Goal: Information Seeking & Learning: Learn about a topic

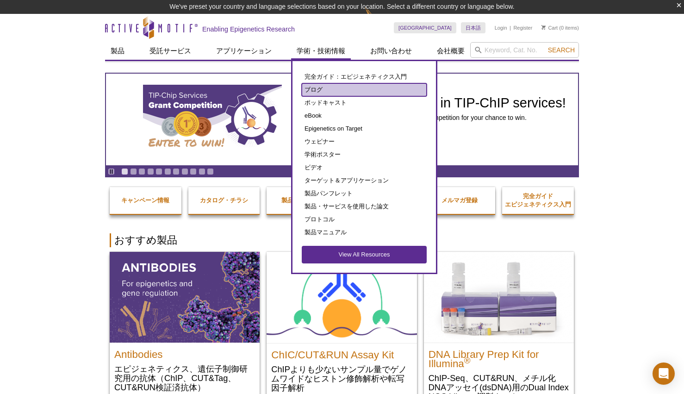
click at [311, 89] on link "ブログ" at bounding box center [364, 89] width 125 height 13
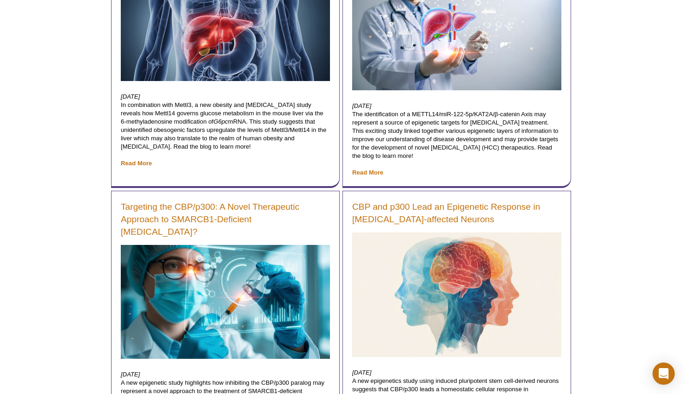
scroll to position [390, 0]
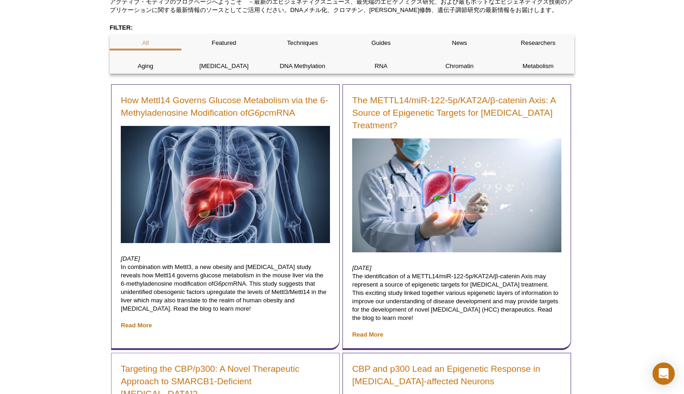
scroll to position [106, 0]
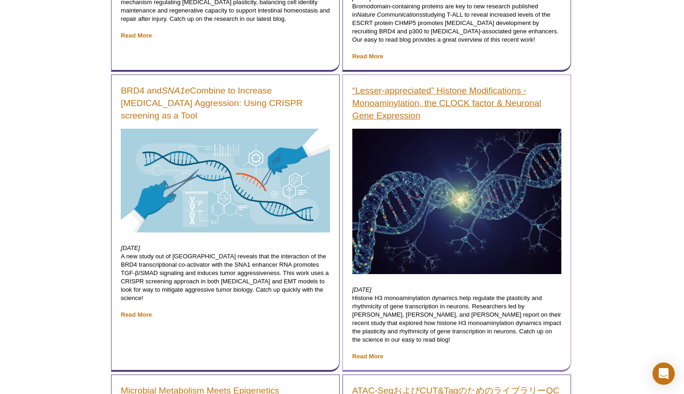
scroll to position [926, 0]
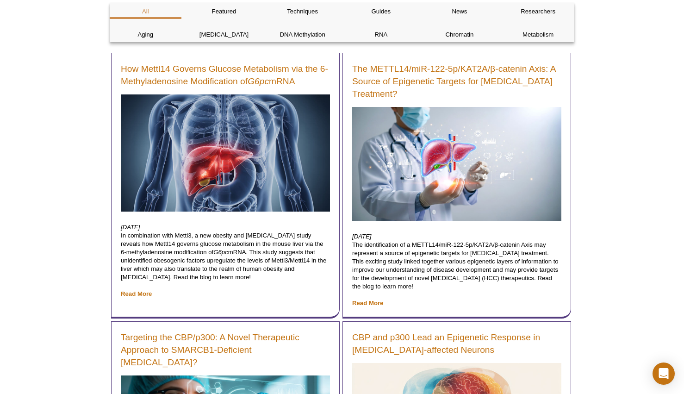
scroll to position [138, 0]
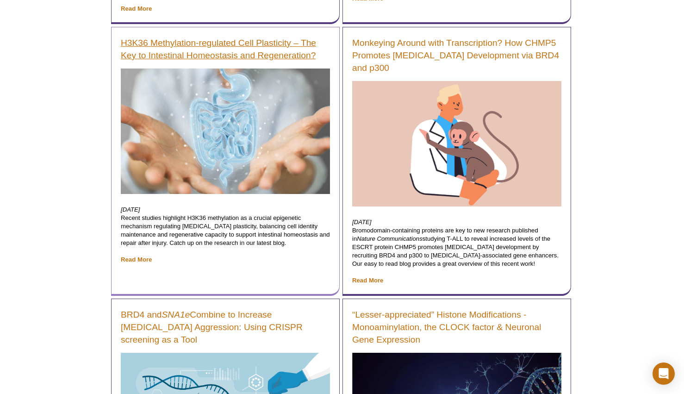
scroll to position [702, 0]
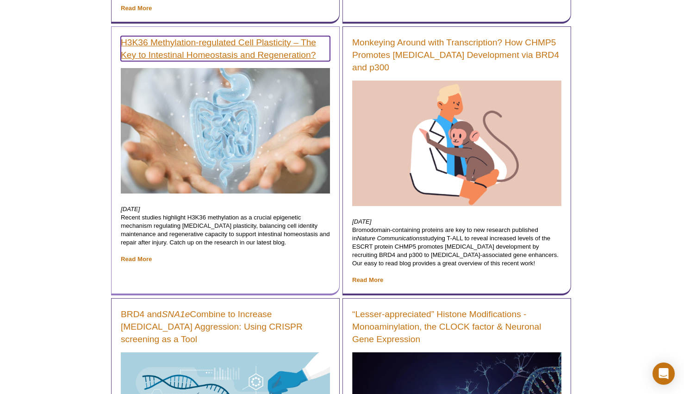
click at [236, 43] on link "H3K36 Methylation-regulated Cell Plasticity – The Key to Intestinal Homeostasis…" at bounding box center [225, 48] width 209 height 25
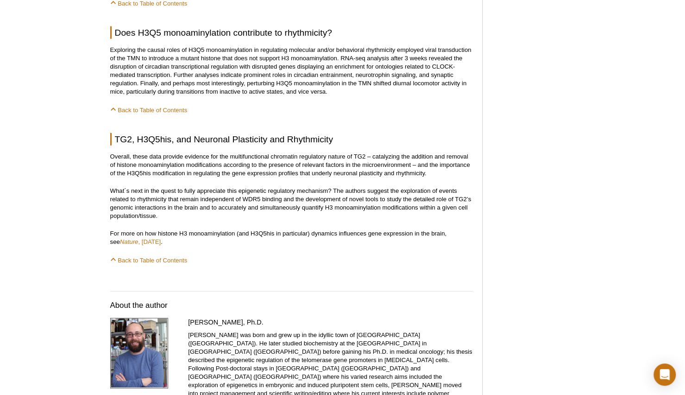
scroll to position [1284, 0]
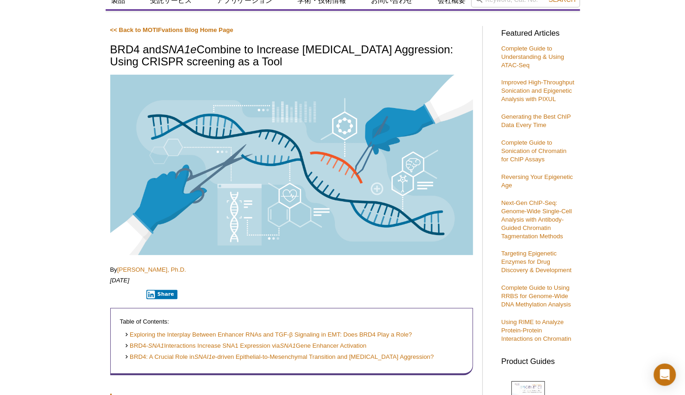
scroll to position [36, 0]
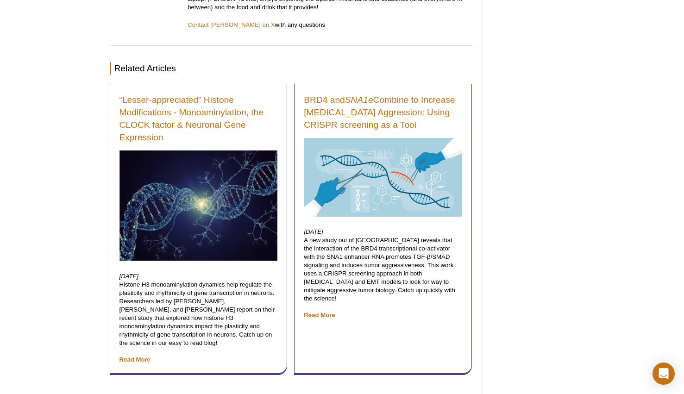
scroll to position [1392, 0]
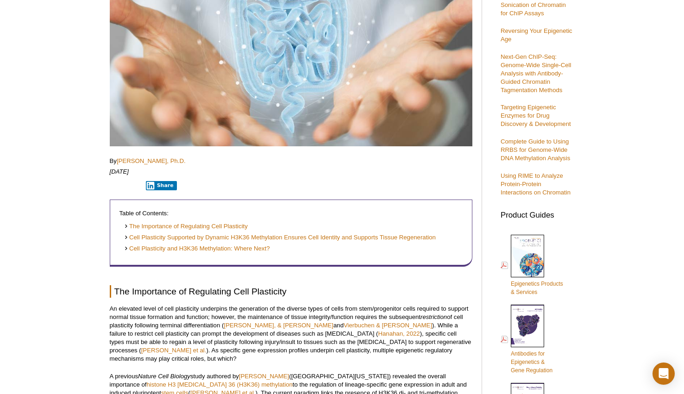
scroll to position [0, 0]
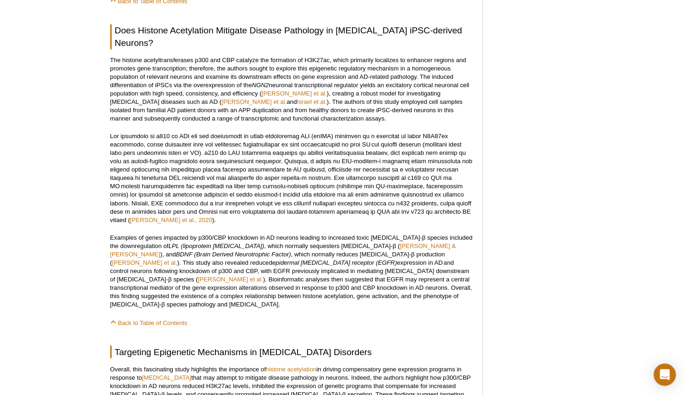
scroll to position [827, 0]
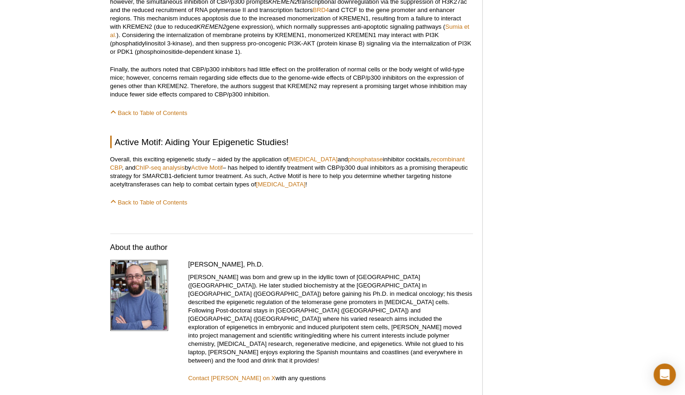
scroll to position [1035, 0]
click at [166, 136] on h2 "Active Motif: Aiding Your Epigenetic Studies!" at bounding box center [291, 142] width 363 height 13
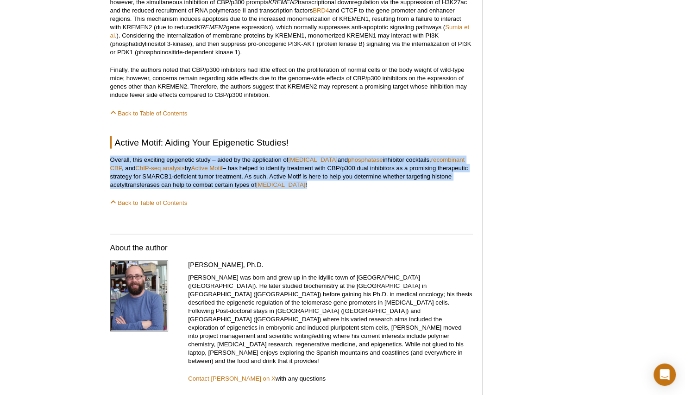
drag, startPoint x: 109, startPoint y: 138, endPoint x: 316, endPoint y: 165, distance: 208.3
copy p "Overall, this exciting epigenetic study – aided by the application of proteinas…"
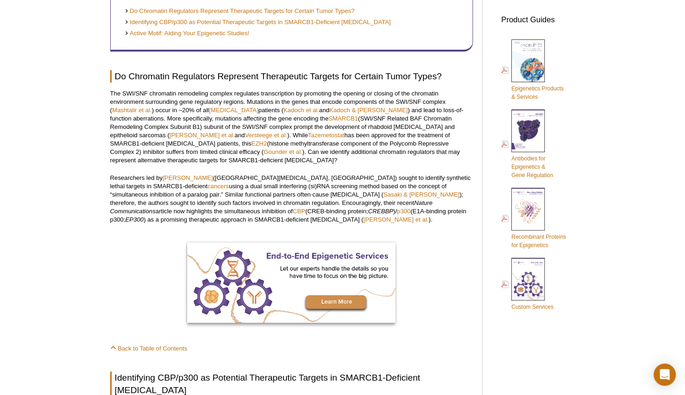
scroll to position [358, 0]
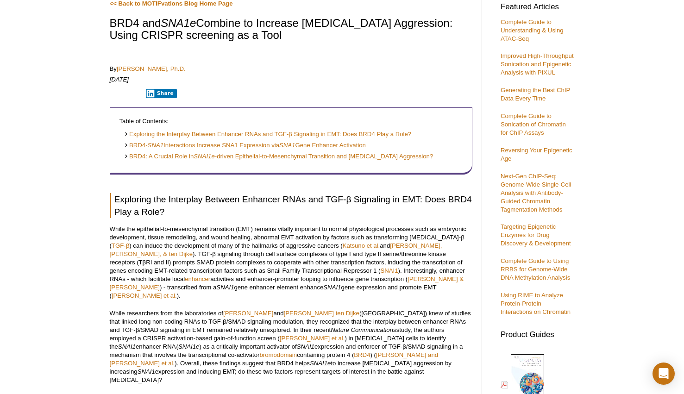
scroll to position [28, 0]
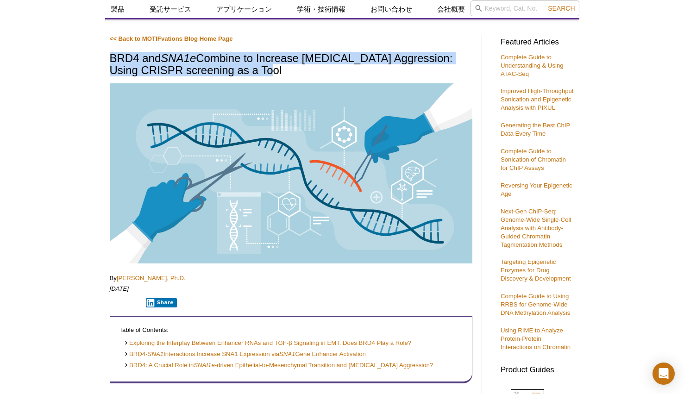
drag, startPoint x: 100, startPoint y: 55, endPoint x: 265, endPoint y: 74, distance: 166.4
copy h1 "BRD4 and SNA1e Combine to Increase Cancer Cell Aggression: Using CRISPR screeni…"
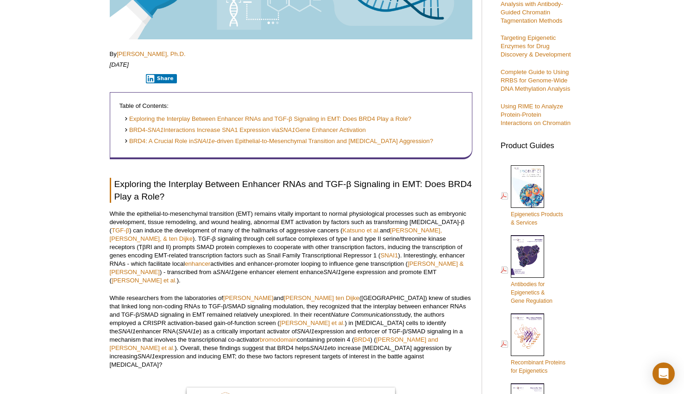
scroll to position [306, 0]
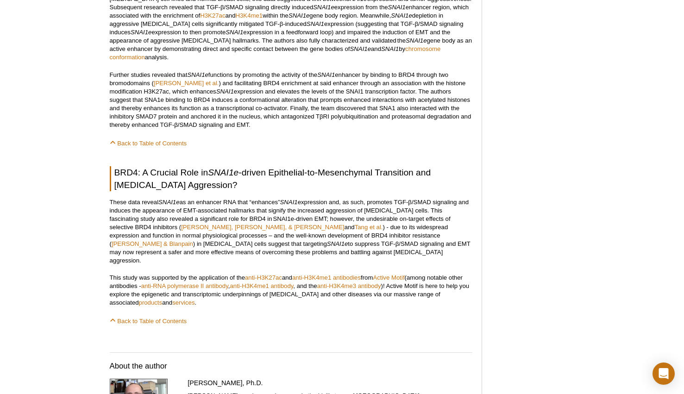
scroll to position [897, 0]
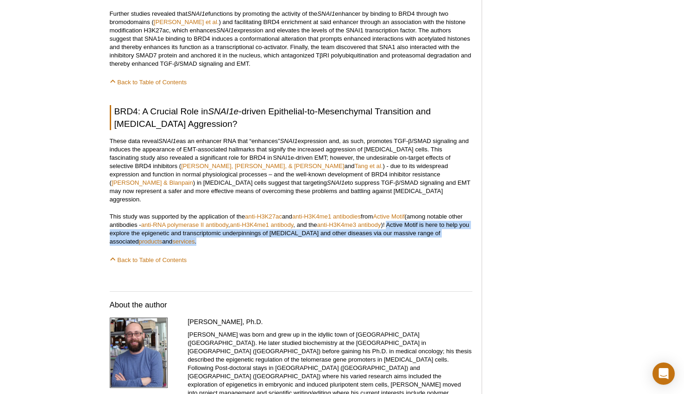
drag, startPoint x: 408, startPoint y: 202, endPoint x: 408, endPoint y: 217, distance: 14.8
click at [408, 217] on p "This study was supported by the application of the anti-H3K27ac and anti-H3K4me…" at bounding box center [291, 229] width 363 height 33
copy p "Active Motif is here to help you explore the epigenetic and transcriptomic unde…"
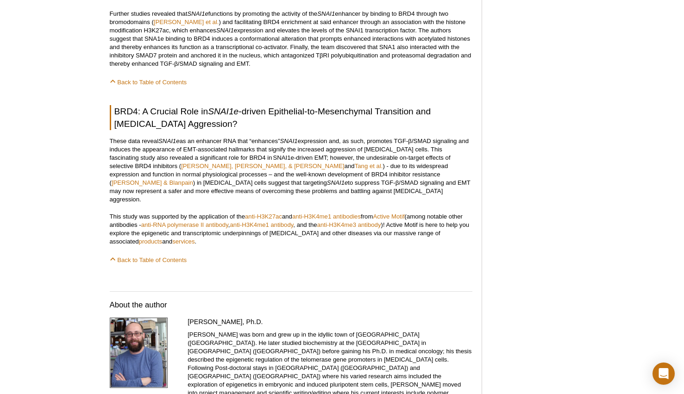
click at [222, 255] on p "Back to Table of Contents" at bounding box center [291, 259] width 363 height 9
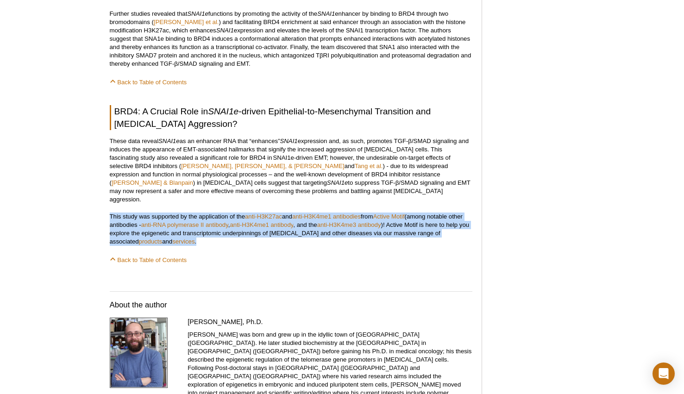
drag, startPoint x: 94, startPoint y: 188, endPoint x: 194, endPoint y: 219, distance: 105.0
click at [194, 219] on p "This study was supported by the application of the anti-H3K27ac and anti-H3K4me…" at bounding box center [291, 229] width 363 height 33
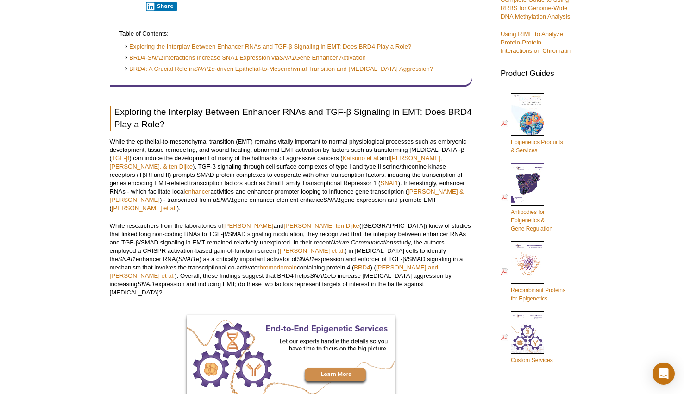
scroll to position [341, 0]
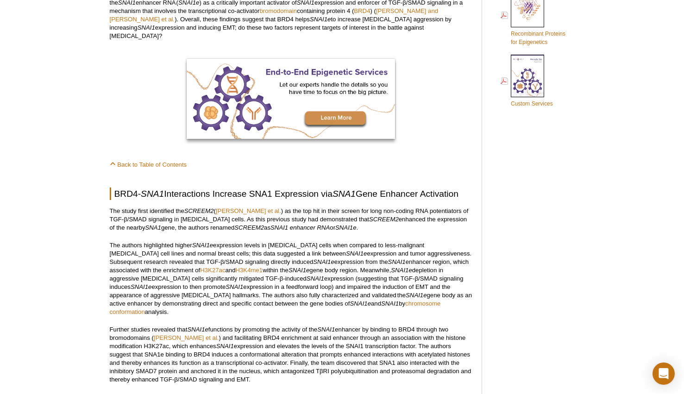
scroll to position [580, 0]
click at [57, 61] on div "Active Motif Logo Enabling Epigenetics Research 0 Search Skip to content Active…" at bounding box center [342, 294] width 684 height 1749
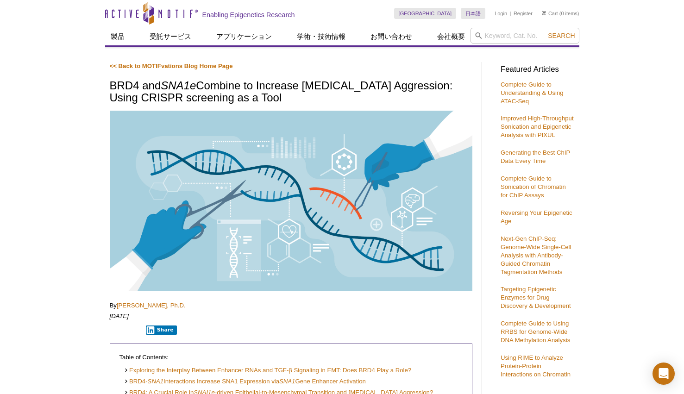
scroll to position [0, 0]
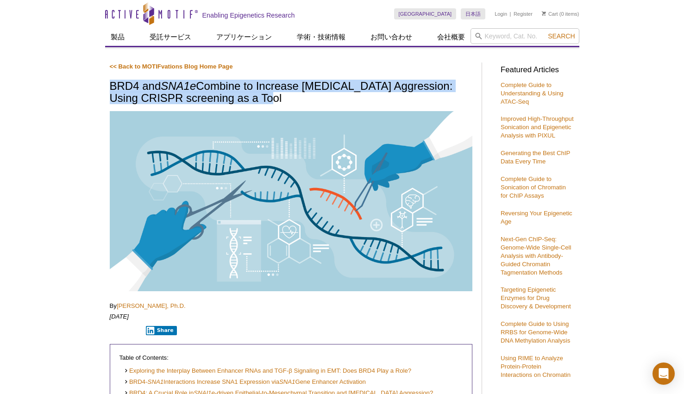
drag, startPoint x: 93, startPoint y: 83, endPoint x: 259, endPoint y: 101, distance: 167.2
copy h1 "BRD4 and SNA1e Combine to Increase Cancer Cell Aggression: Using CRISPR screeni…"
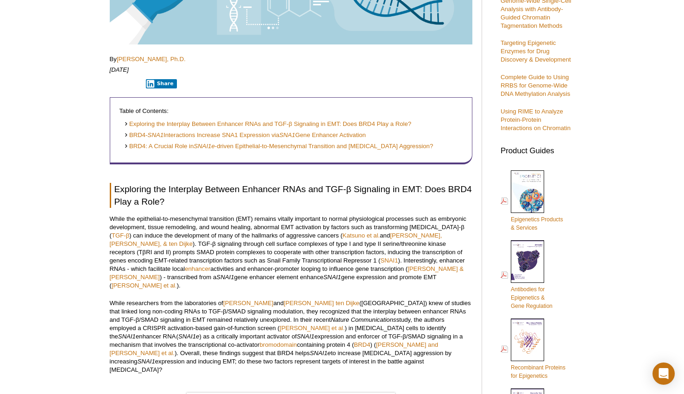
scroll to position [247, 0]
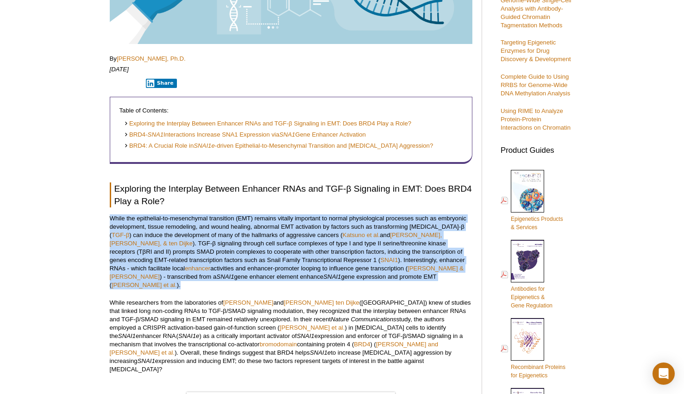
drag, startPoint x: 109, startPoint y: 218, endPoint x: 322, endPoint y: 279, distance: 221.6
click at [322, 279] on p "While the epithelial-to-mesenchymal transition (EMT) remains vitally important …" at bounding box center [291, 251] width 363 height 75
copy p "While the epithelial-to-mesenchymal transition (EMT) remains vitally important …"
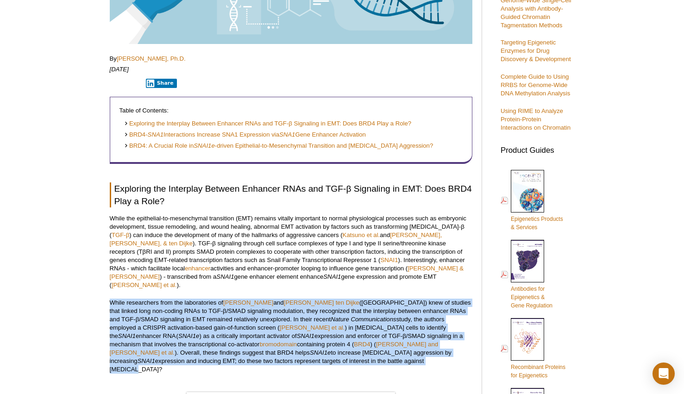
drag, startPoint x: 110, startPoint y: 294, endPoint x: 295, endPoint y: 351, distance: 193.0
click at [295, 351] on p "While researchers from the laboratories of Qian Wang and Peter ten Dijke (Leide…" at bounding box center [291, 336] width 363 height 75
copy p "While researchers from the laboratories of Qian Wang and Peter ten Dijke (Leide…"
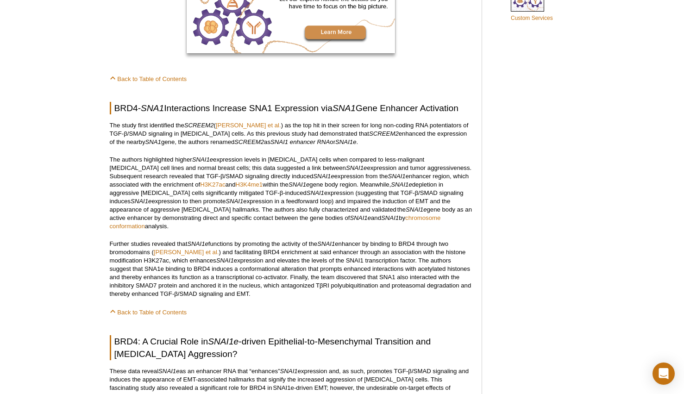
scroll to position [667, 0]
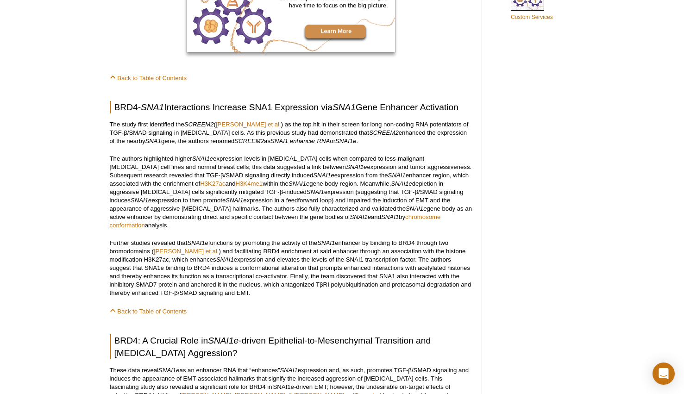
click at [172, 189] on p "The authors highlighted higher SNAI1e expression levels in triple-negative brea…" at bounding box center [291, 192] width 363 height 75
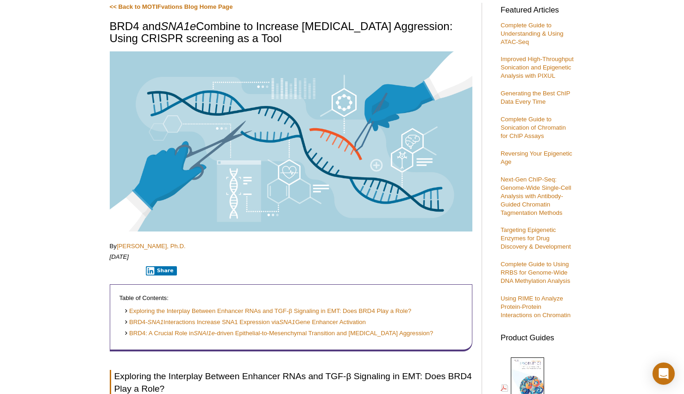
scroll to position [0, 0]
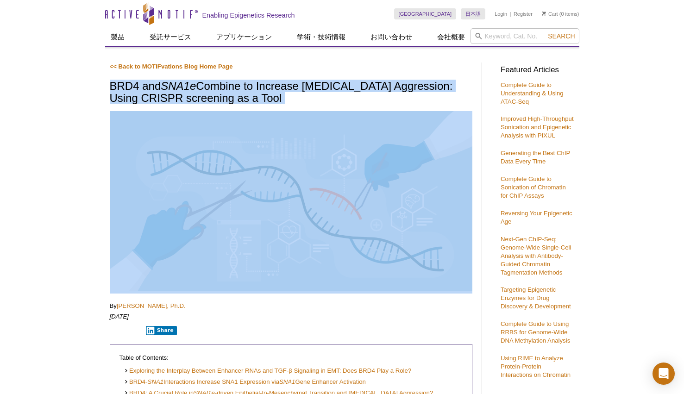
drag, startPoint x: 111, startPoint y: 87, endPoint x: 264, endPoint y: 107, distance: 154.5
copy div "BRD4 and SNA1e Combine to Increase Cancer Cell Aggression: Using CRISPR screeni…"
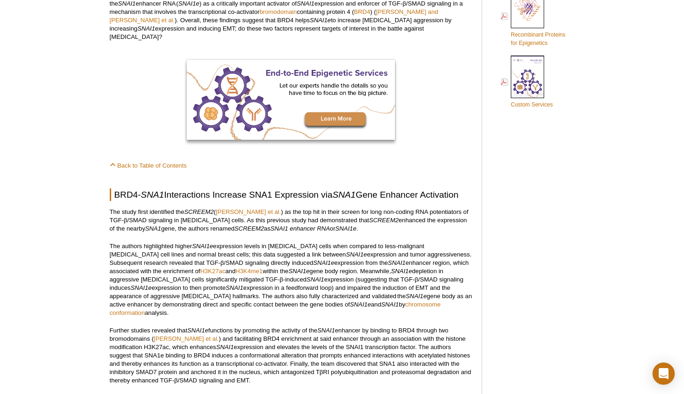
scroll to position [602, 0]
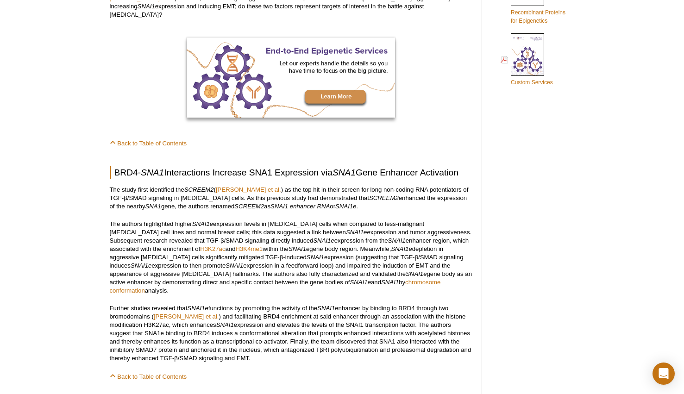
drag, startPoint x: 110, startPoint y: 172, endPoint x: 173, endPoint y: 278, distance: 122.9
click at [173, 278] on div "<< Back to MOTIFvations Blog Home Page BRD4 and SNA1e Combine to Increase Cance…" at bounding box center [291, 248] width 363 height 1575
copy div "The study first identified the SCREEM2 ( Kumar et al. ) as the top hit in their…"
click at [538, 277] on div "Featured Articles Complete Guide to Understanding & Using ATAC-Seq Improved Hig…" at bounding box center [535, 250] width 88 height 1590
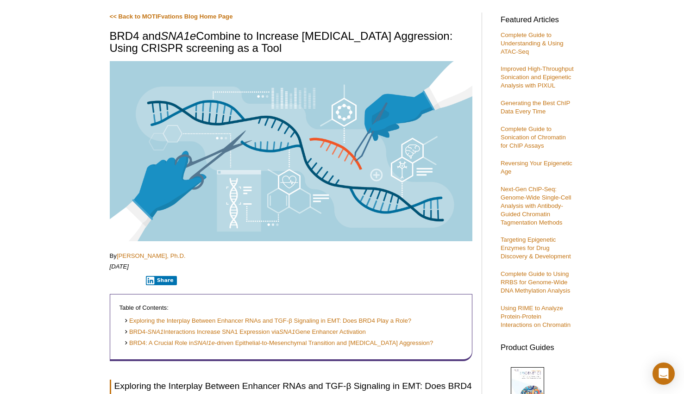
scroll to position [46, 0]
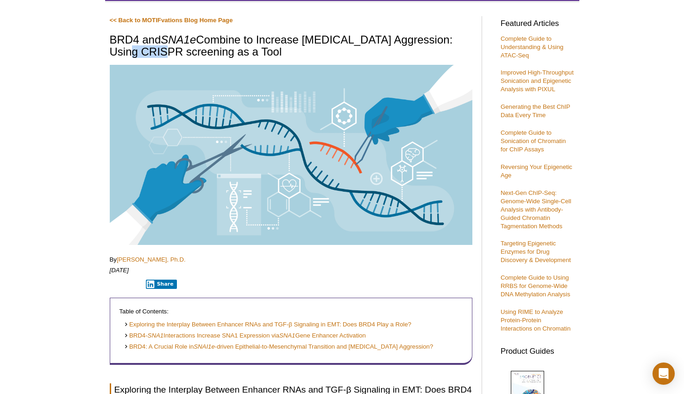
drag, startPoint x: 111, startPoint y: 51, endPoint x: 152, endPoint y: 51, distance: 41.2
click at [152, 51] on h1 "BRD4 and SNA1e Combine to Increase Cancer Cell Aggression: Using CRISPR screeni…" at bounding box center [291, 46] width 363 height 25
copy h1 "CRISPR"
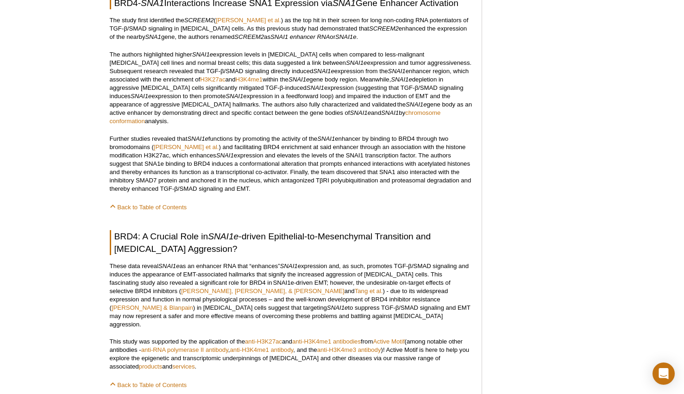
scroll to position [834, 0]
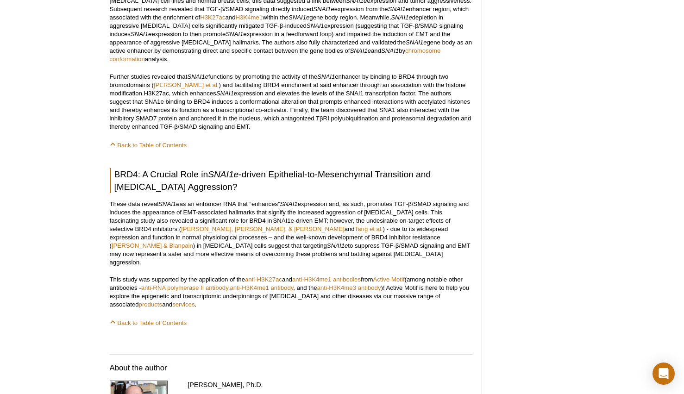
drag, startPoint x: 109, startPoint y: 57, endPoint x: 259, endPoint y: 111, distance: 159.6
click at [259, 111] on div "<< Back to MOTIFvations Blog Home Page BRD4 and SNA1e Combine to Increase Cance…" at bounding box center [298, 18] width 386 height 1590
copy p "Further studies revealed that SNAI1e functions by promoting the activity of the…"
click at [122, 200] on p "These data reveal SNAI1e as an enhancer RNA that “enhances” SNAI1  expression a…" at bounding box center [291, 233] width 363 height 67
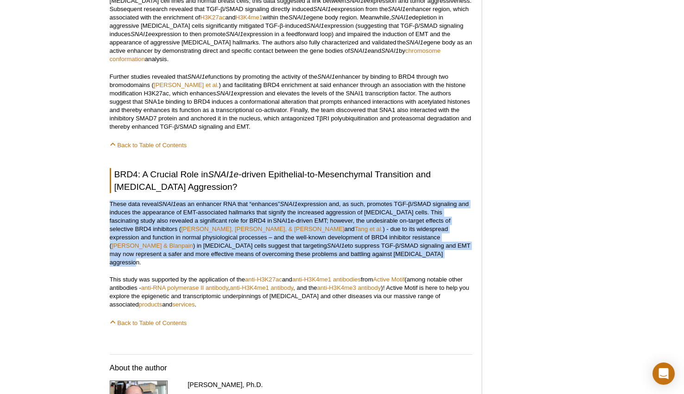
drag, startPoint x: 110, startPoint y: 187, endPoint x: 282, endPoint y: 236, distance: 178.7
click at [282, 236] on p "These data reveal SNAI1e as an enhancer RNA that “enhances” SNAI1  expression a…" at bounding box center [291, 233] width 363 height 67
copy p "These data reveal SNAI1e as an enhancer RNA that “enhances” SNAI1  expression a…"
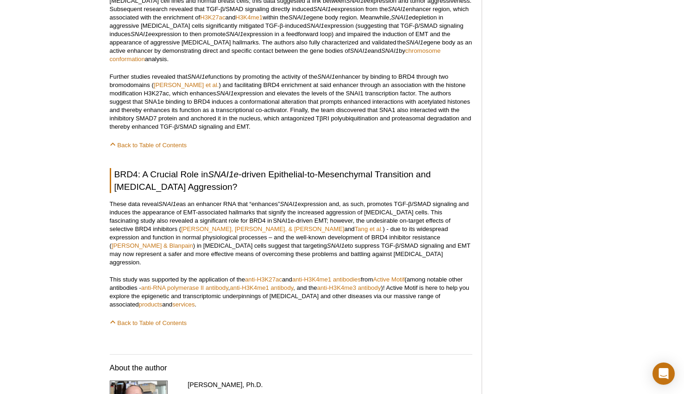
click at [94, 258] on div "Active Motif Logo Enabling Epigenetics Research 0 Search Skip to content Active…" at bounding box center [342, 40] width 684 height 1749
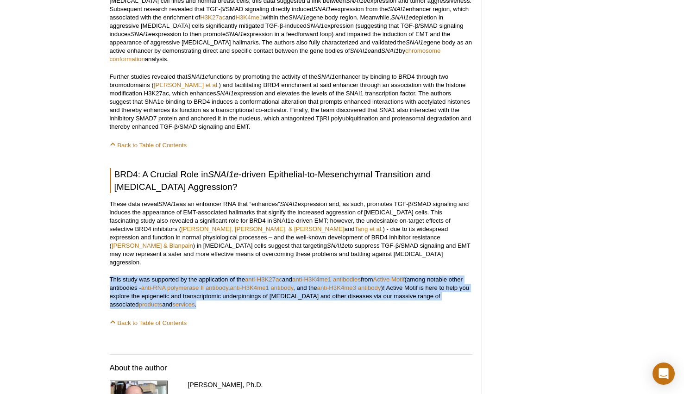
drag, startPoint x: 106, startPoint y: 252, endPoint x: 182, endPoint y: 282, distance: 82.0
click at [182, 282] on div "<< Back to MOTIFvations Blog Home Page BRD4 and SNA1e Combine to Increase Cance…" at bounding box center [298, 18] width 386 height 1590
drag, startPoint x: 439, startPoint y: 205, endPoint x: 536, endPoint y: 220, distance: 98.4
click at [439, 205] on p "These data reveal SNAI1e as an enhancer RNA that “enhances” SNAI1  expression a…" at bounding box center [291, 233] width 363 height 67
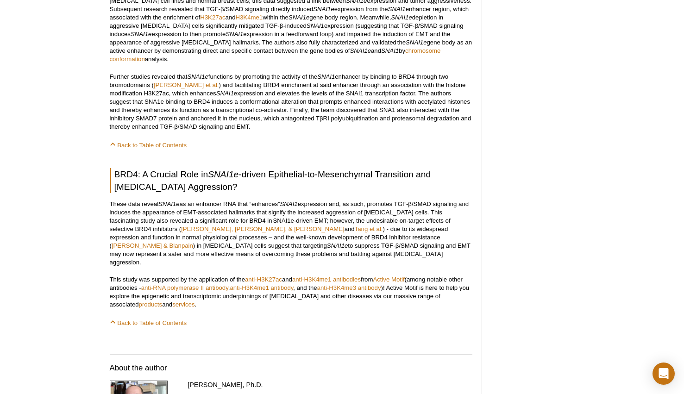
click at [637, 238] on div "Active Motif Logo Enabling Epigenetics Research 0 Search Skip to content Active…" at bounding box center [342, 40] width 684 height 1749
click at [46, 108] on div "Active Motif Logo Enabling Epigenetics Research 0 Search Skip to content Active…" at bounding box center [342, 40] width 684 height 1749
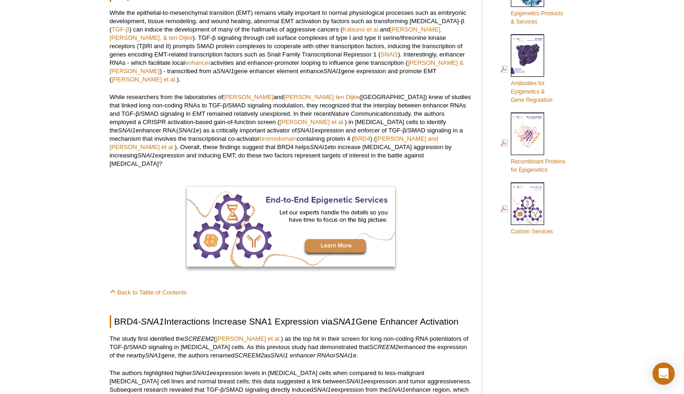
scroll to position [452, 0]
click at [204, 110] on p "While researchers from the laboratories of Qian Wang and Peter ten Dijke (Leide…" at bounding box center [291, 131] width 363 height 75
click at [180, 99] on p "While researchers from the laboratories of Qian Wang and Peter ten Dijke (Leide…" at bounding box center [291, 131] width 363 height 75
click at [180, 128] on p "While researchers from the laboratories of Qian Wang and Peter ten Dijke (Leide…" at bounding box center [291, 131] width 363 height 75
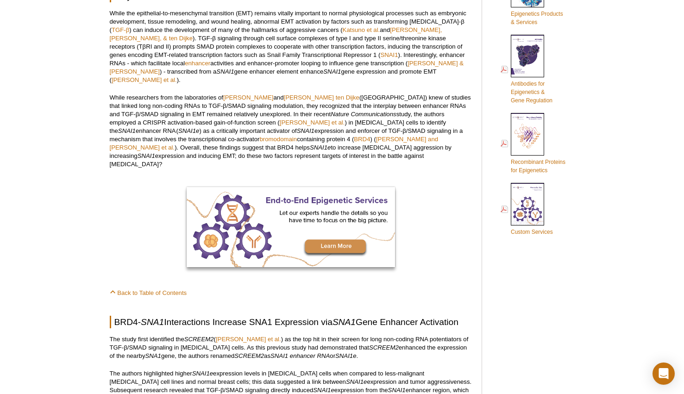
click at [201, 113] on p "While researchers from the laboratories of Qian Wang and Peter ten Dijke (Leide…" at bounding box center [291, 131] width 363 height 75
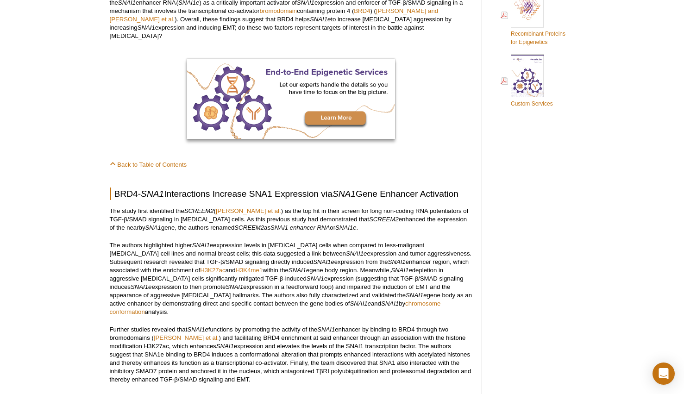
scroll to position [591, 0]
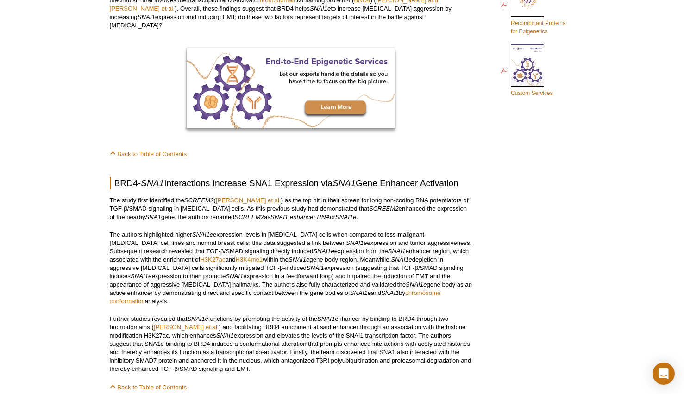
click at [569, 221] on div "Featured Articles Complete Guide to Understanding & Using ATAC-Seq Improved Hig…" at bounding box center [535, 261] width 88 height 1590
click at [595, 113] on div "Active Motif Logo Enabling Epigenetics Research 0 Search Skip to content Active…" at bounding box center [342, 283] width 684 height 1749
click at [626, 44] on div "Active Motif Logo Enabling Epigenetics Research 0 Search Skip to content Active…" at bounding box center [342, 283] width 684 height 1749
click at [47, 48] on div "Active Motif Logo Enabling Epigenetics Research 0 Search Skip to content Active…" at bounding box center [342, 283] width 684 height 1749
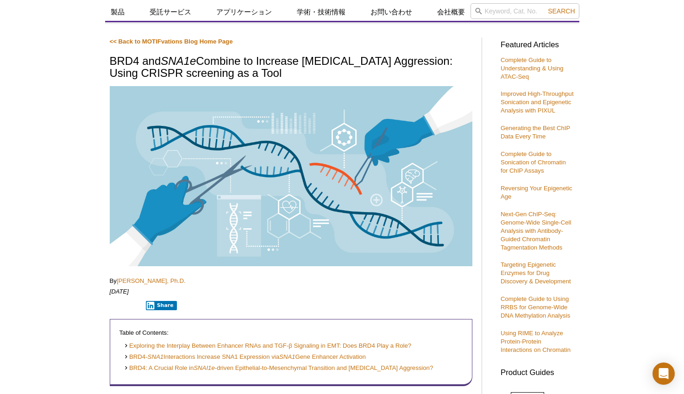
scroll to position [0, 0]
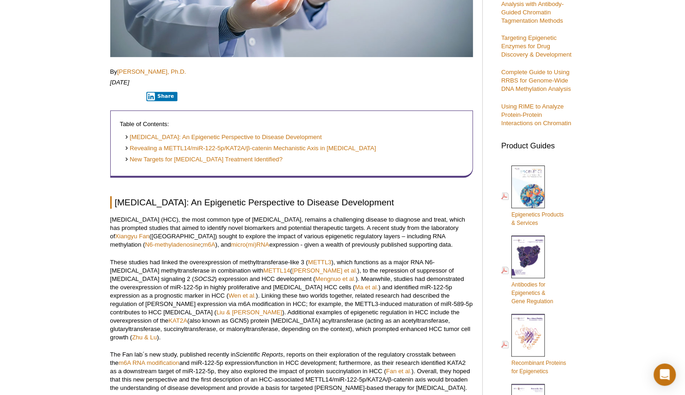
scroll to position [251, 0]
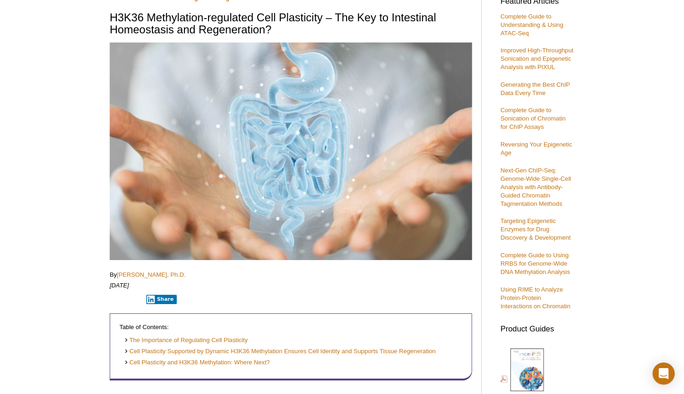
scroll to position [52, 0]
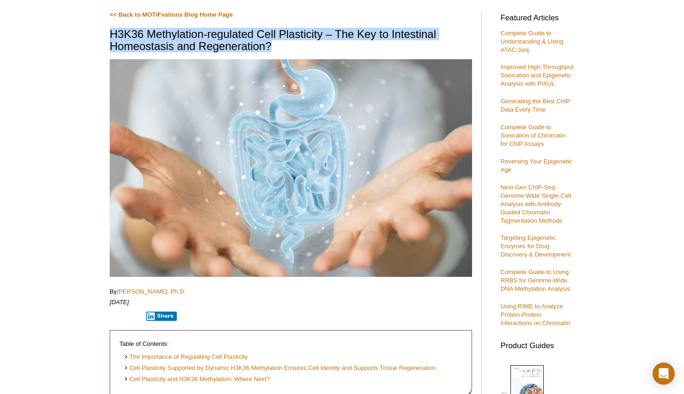
drag, startPoint x: 113, startPoint y: 33, endPoint x: 273, endPoint y: 47, distance: 161.3
click at [273, 47] on h1 "H3K36 Methylation-regulated Cell Plasticity – The Key to Intestinal Homeostasis…" at bounding box center [291, 40] width 363 height 25
copy h1 "H3K36 Methylation-regulated Cell Plasticity – The Key to Intestinal Homeostasis…"
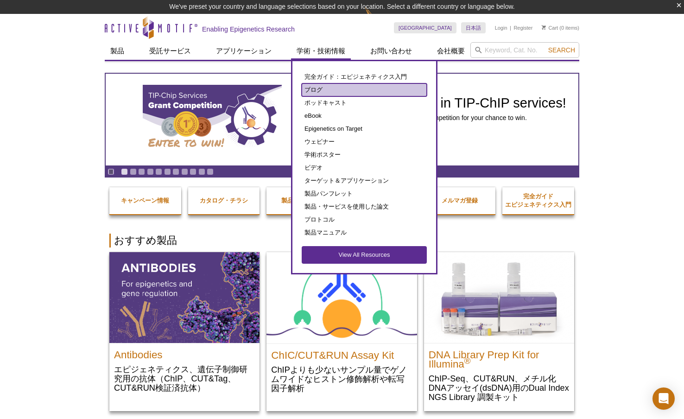
click at [315, 88] on link "ブログ" at bounding box center [363, 89] width 125 height 13
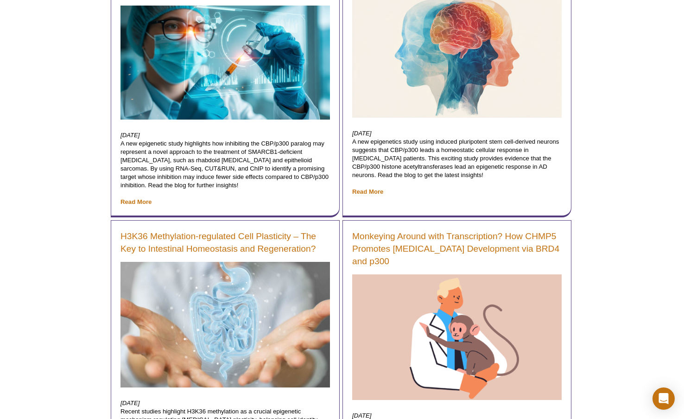
scroll to position [602, 0]
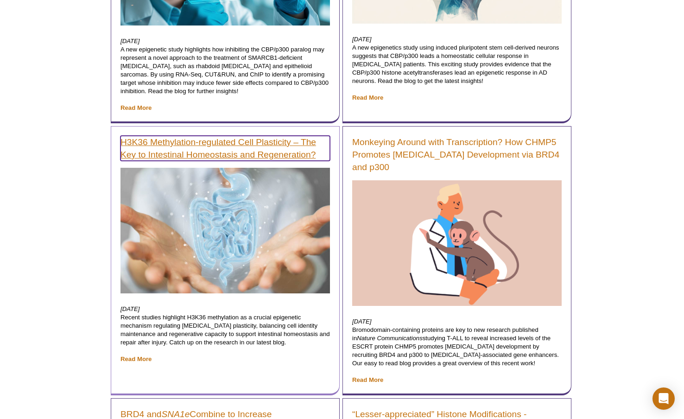
click at [211, 136] on link "H3K36 Methylation-regulated Cell Plasticity – The Key to Intestinal Homeostasis…" at bounding box center [224, 148] width 209 height 25
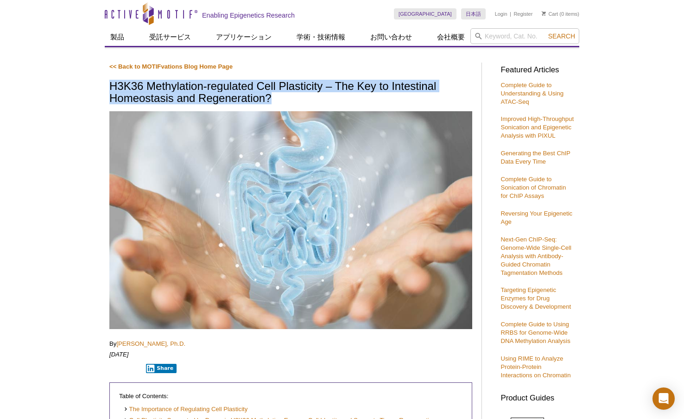
drag, startPoint x: 111, startPoint y: 84, endPoint x: 273, endPoint y: 100, distance: 162.8
click at [273, 100] on h1 "H3K36 Methylation-regulated Cell Plasticity – The Key to Intestinal Homeostasis…" at bounding box center [290, 92] width 363 height 25
copy h1 "H3K36 Methylation-regulated Cell Plasticity – The Key to Intestinal Homeostasis…"
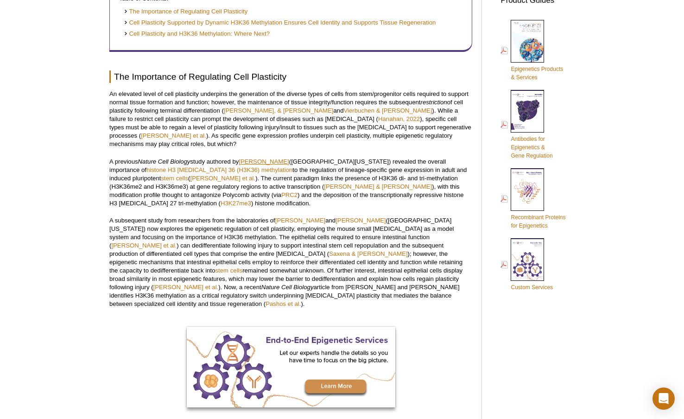
scroll to position [399, 0]
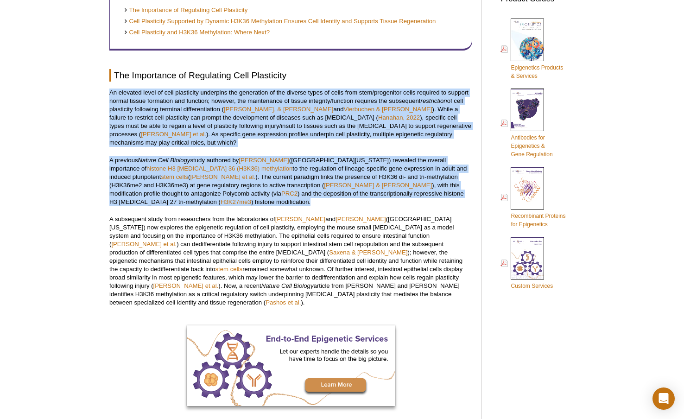
drag, startPoint x: 106, startPoint y: 90, endPoint x: 195, endPoint y: 192, distance: 135.5
copy div "An elevated level of cell plasticity underpins the generation of the diverse ty…"
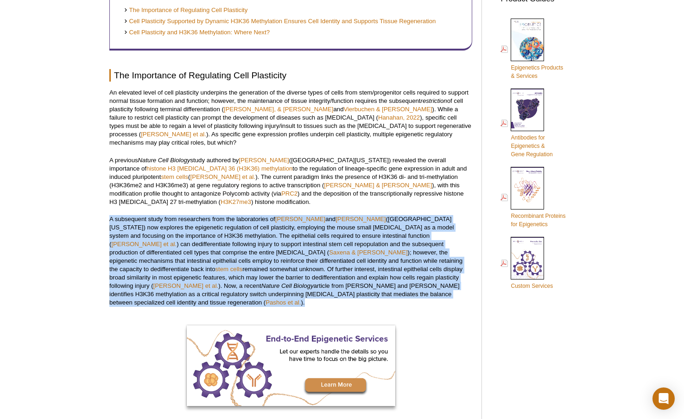
drag, startPoint x: 109, startPoint y: 211, endPoint x: 408, endPoint y: 288, distance: 308.7
click at [408, 288] on p "A subsequent study from researchers from the laboratories of [PERSON_NAME] and …" at bounding box center [290, 261] width 363 height 92
copy p "A subsequent study from researchers from the laboratories of [PERSON_NAME] and …"
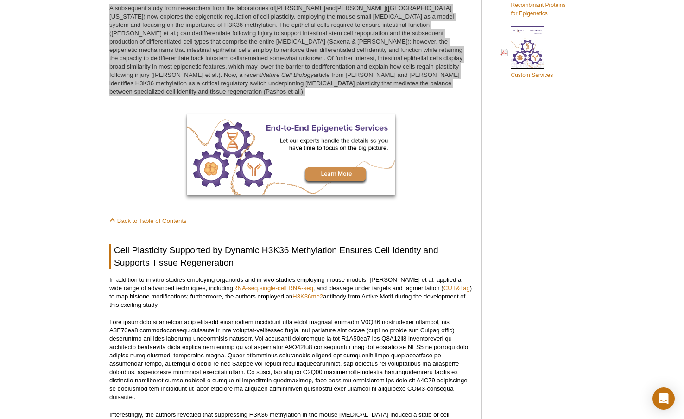
scroll to position [611, 0]
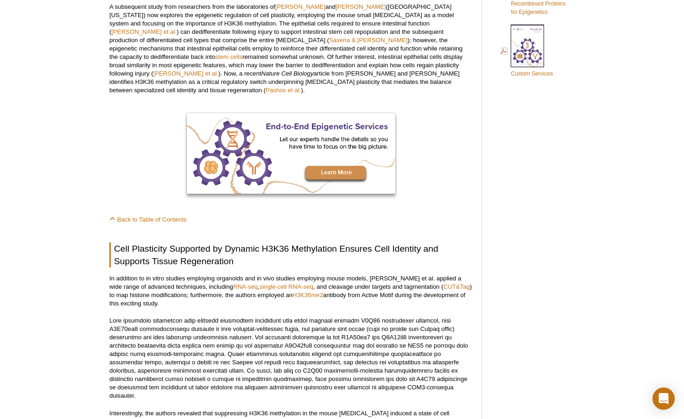
drag, startPoint x: 152, startPoint y: 280, endPoint x: 141, endPoint y: 274, distance: 12.4
click at [152, 280] on p "In addition to in vitro studies employing organoids and in vivo studies employi…" at bounding box center [290, 290] width 363 height 33
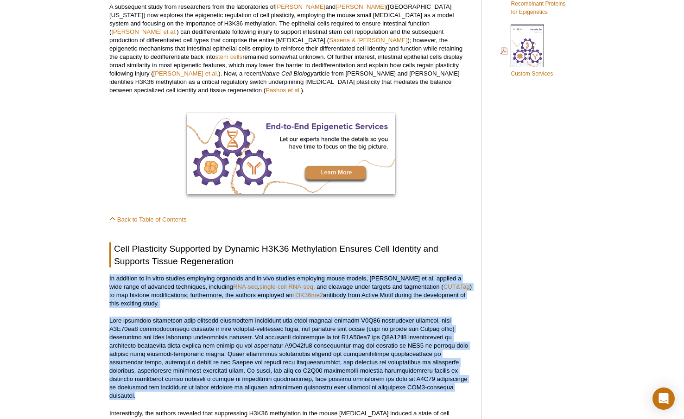
drag, startPoint x: 110, startPoint y: 260, endPoint x: 312, endPoint y: 374, distance: 232.5
click at [312, 374] on div "<< Back to MOTIFvations Blog Home Page H3K36 Methylation-regulated Cell Plastic…" at bounding box center [290, 317] width 363 height 1731
copy div "In addition to in vitro studies employing organoids and in vivo studies employi…"
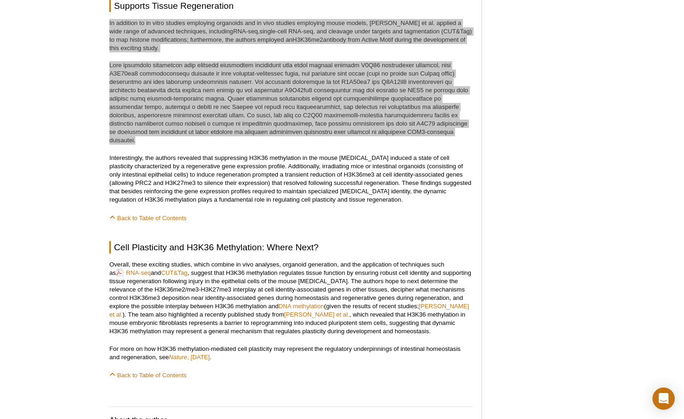
scroll to position [866, 0]
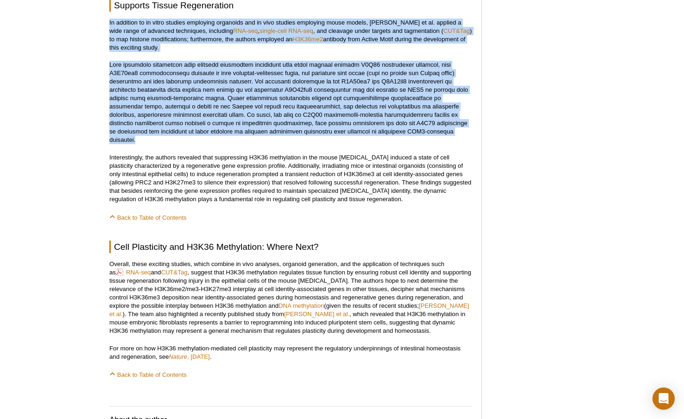
drag, startPoint x: 108, startPoint y: 131, endPoint x: 420, endPoint y: 177, distance: 315.6
click at [420, 177] on div "<< Back to MOTIFvations Blog Home Page H3K36 Methylation-regulated Cell Plastic…" at bounding box center [298, 63] width 386 height 1745
copy p "Interestingly, the authors revealed that suppressing H3K36 methylation in the m…"
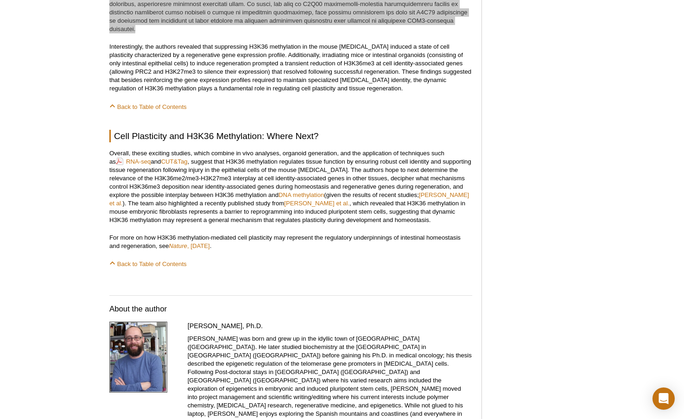
scroll to position [980, 0]
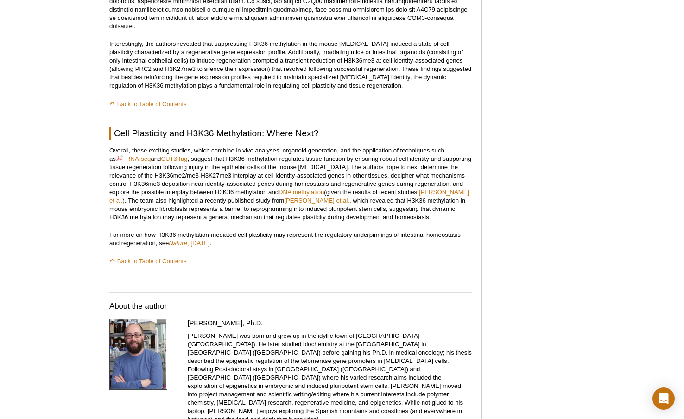
drag, startPoint x: 154, startPoint y: 153, endPoint x: 141, endPoint y: 147, distance: 14.7
click at [154, 153] on p "Overall, these exciting studies, which combine in vivo analyses, organoid gener…" at bounding box center [290, 183] width 363 height 75
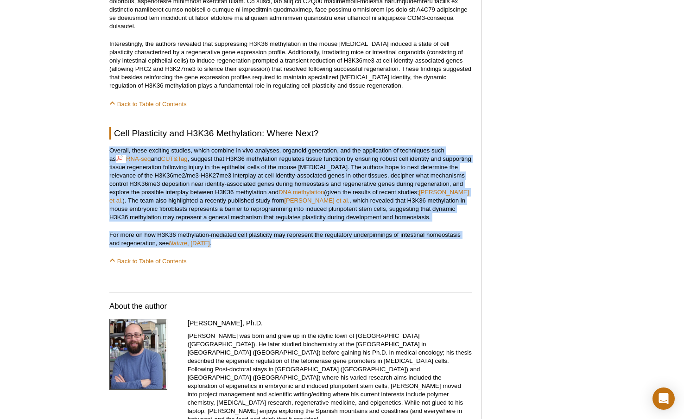
drag, startPoint x: 110, startPoint y: 125, endPoint x: 253, endPoint y: 216, distance: 169.7
copy div "Overall, these exciting studies, which combine in vivo analyses, organoid gener…"
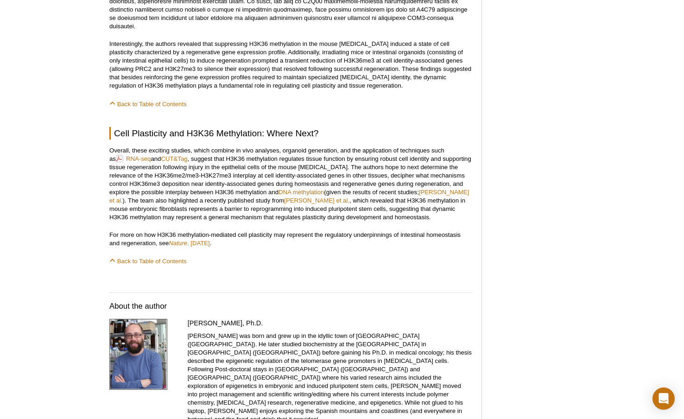
drag, startPoint x: 664, startPoint y: 60, endPoint x: 684, endPoint y: 60, distance: 19.9
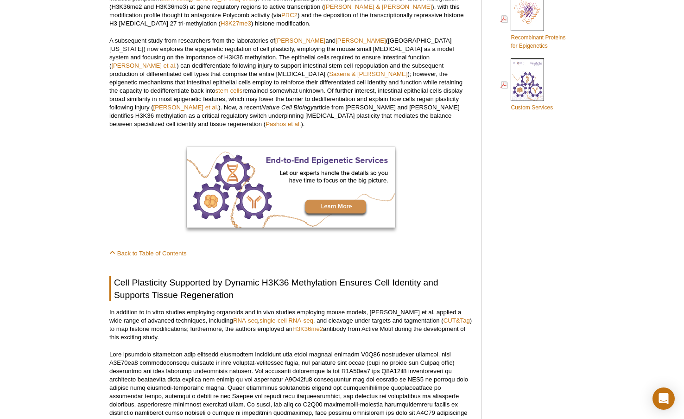
scroll to position [424, 0]
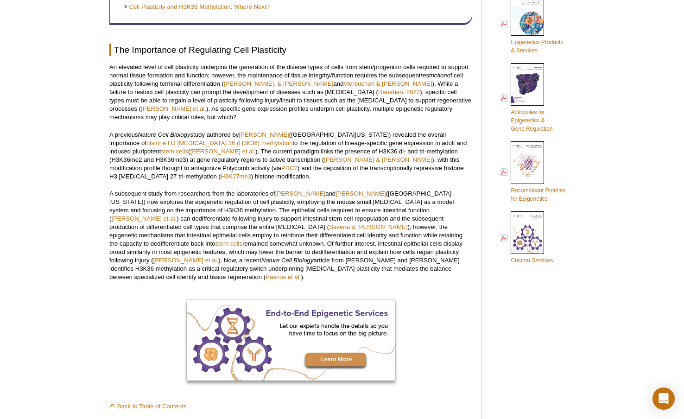
click at [205, 139] on link "histone H3 [MEDICAL_DATA] 36 (H3K36) methylation" at bounding box center [219, 142] width 146 height 7
click at [216, 189] on p "A subsequent study from researchers from the laboratories of [PERSON_NAME] and …" at bounding box center [290, 235] width 363 height 92
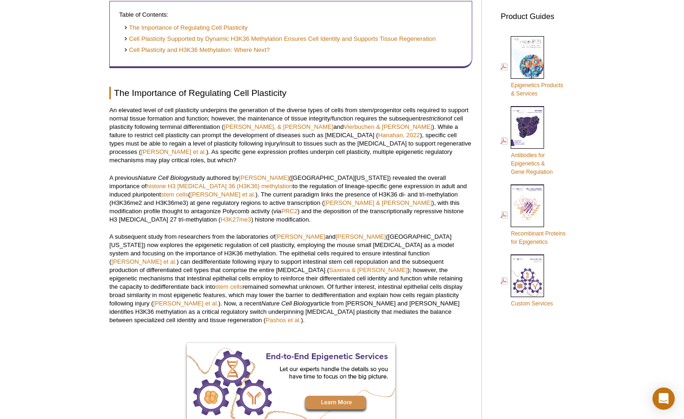
scroll to position [381, 0]
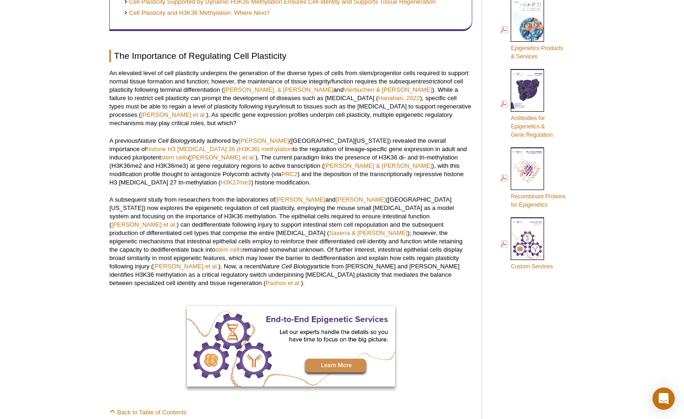
scroll to position [419, 0]
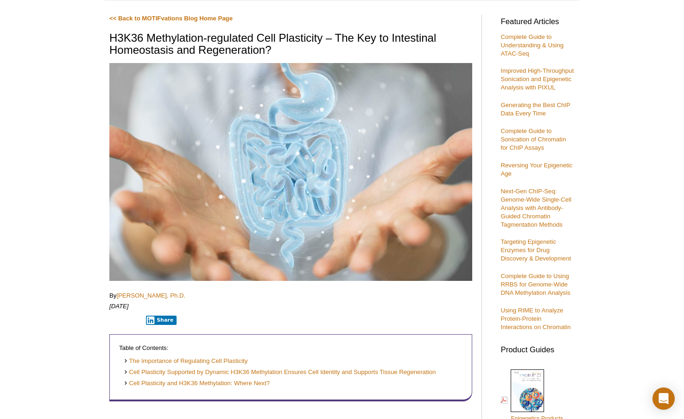
scroll to position [0, 0]
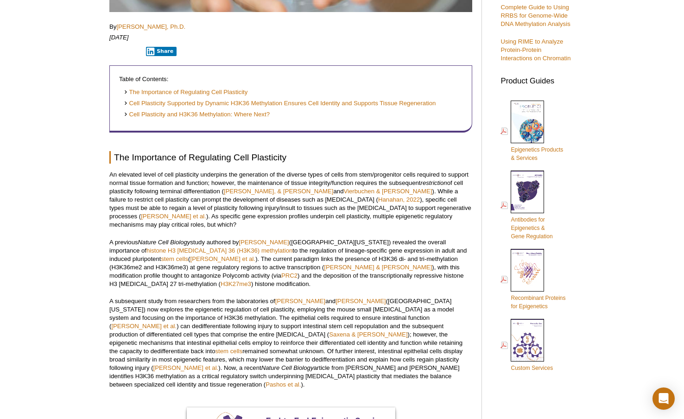
scroll to position [326, 0]
